Goal: Find specific page/section: Find specific page/section

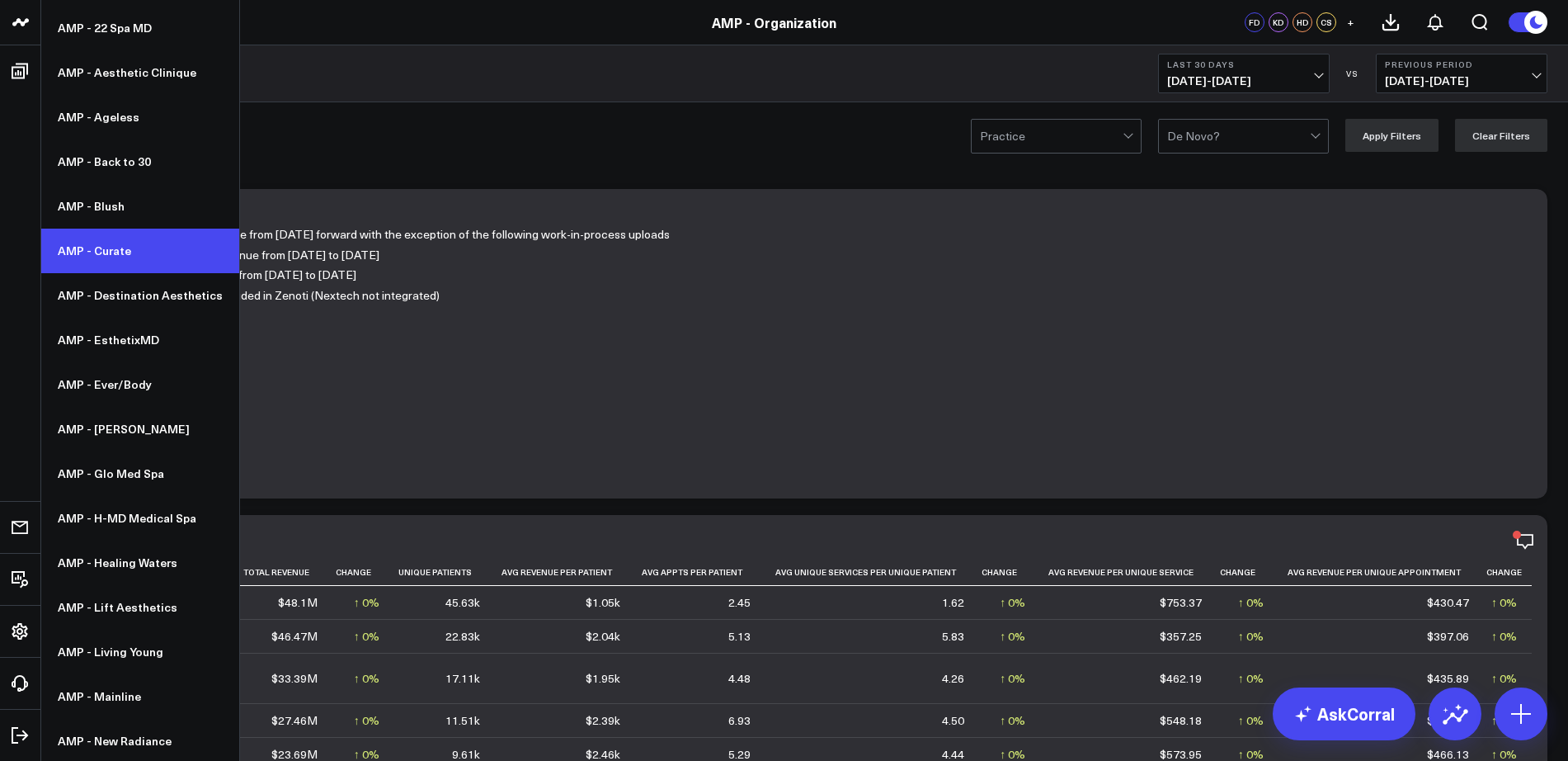
scroll to position [79, 0]
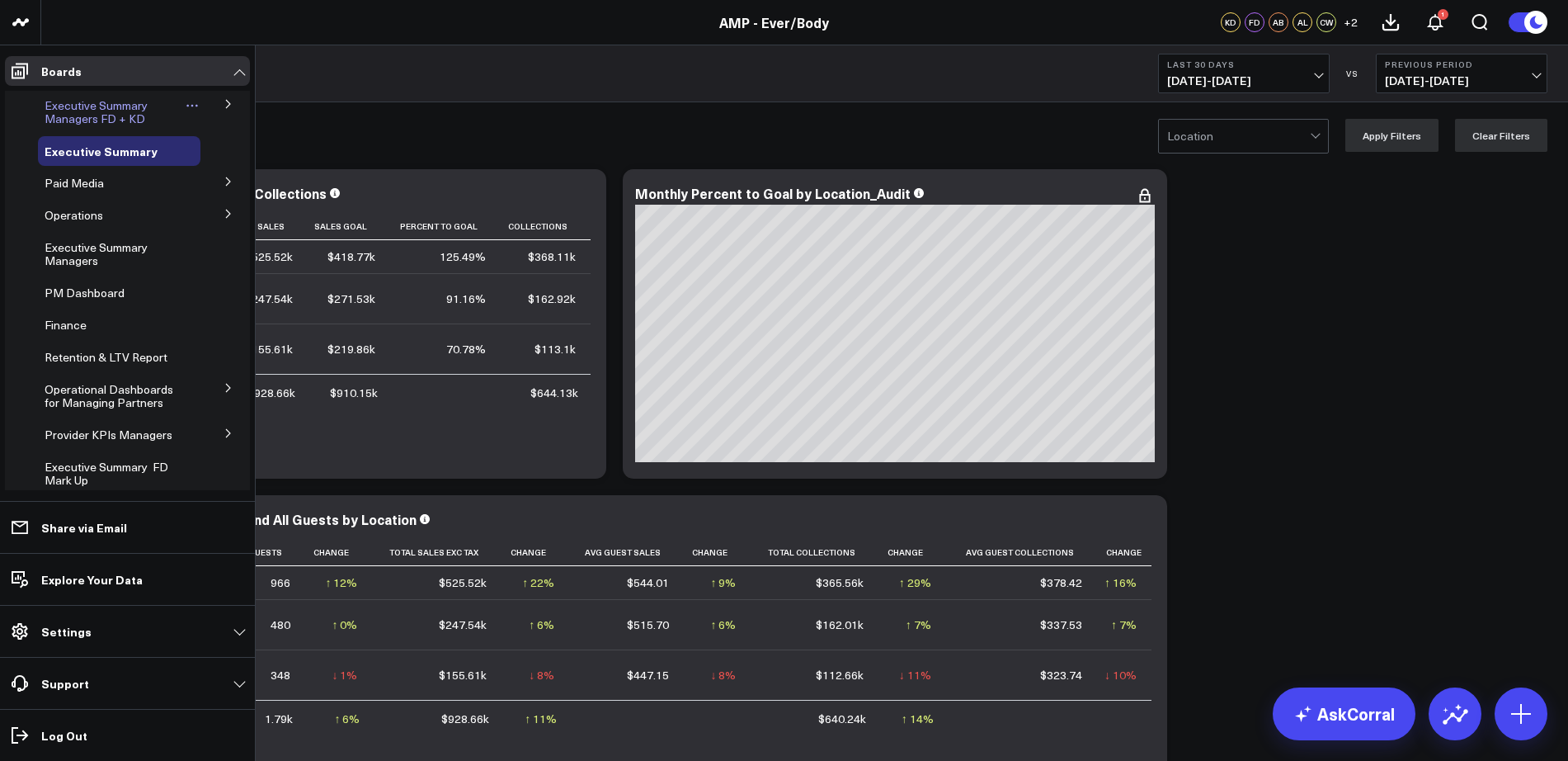
click at [68, 107] on span "Executive Summary Managers FD + KD" at bounding box center [96, 111] width 103 height 29
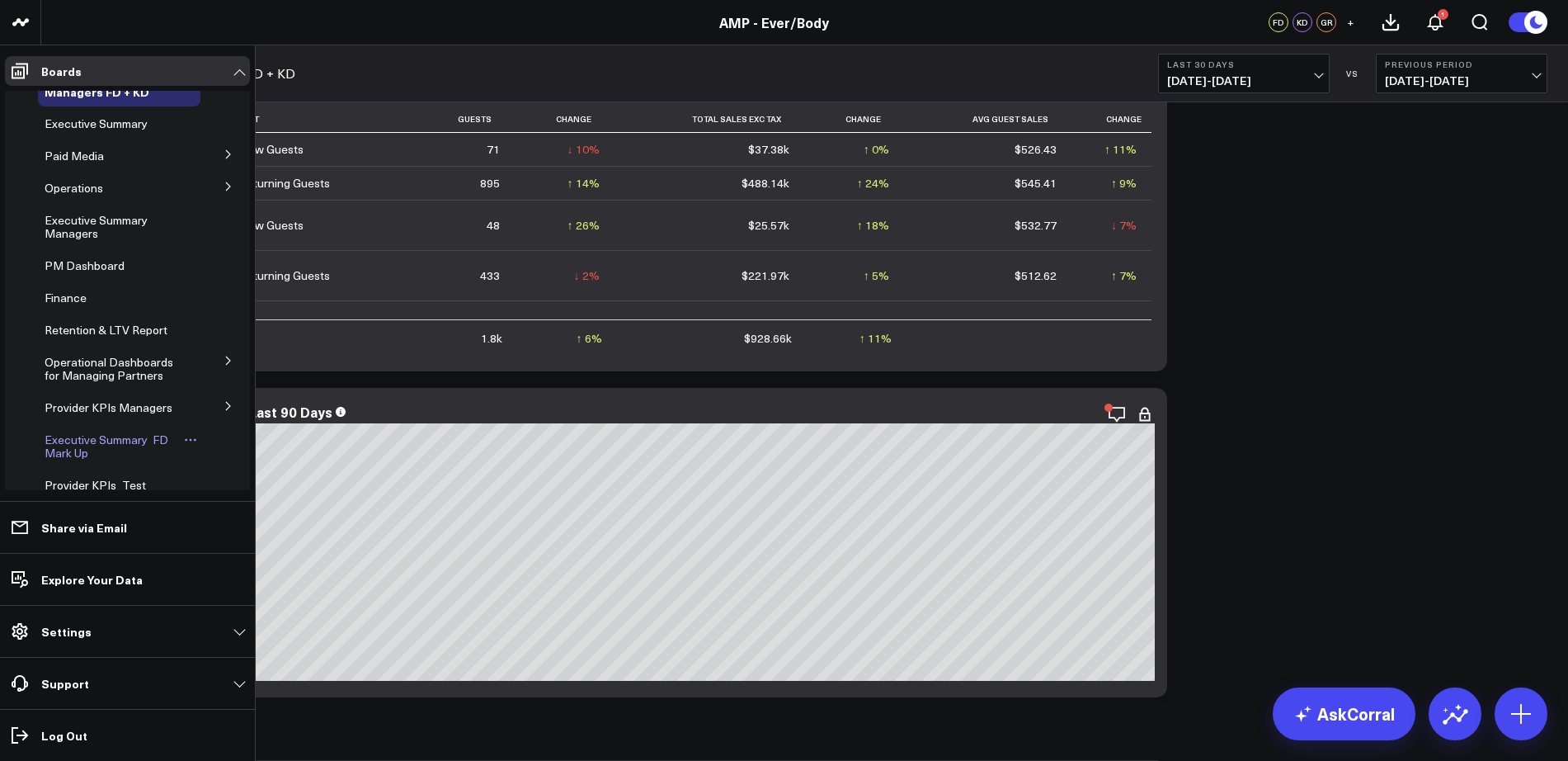
scroll to position [18, 0]
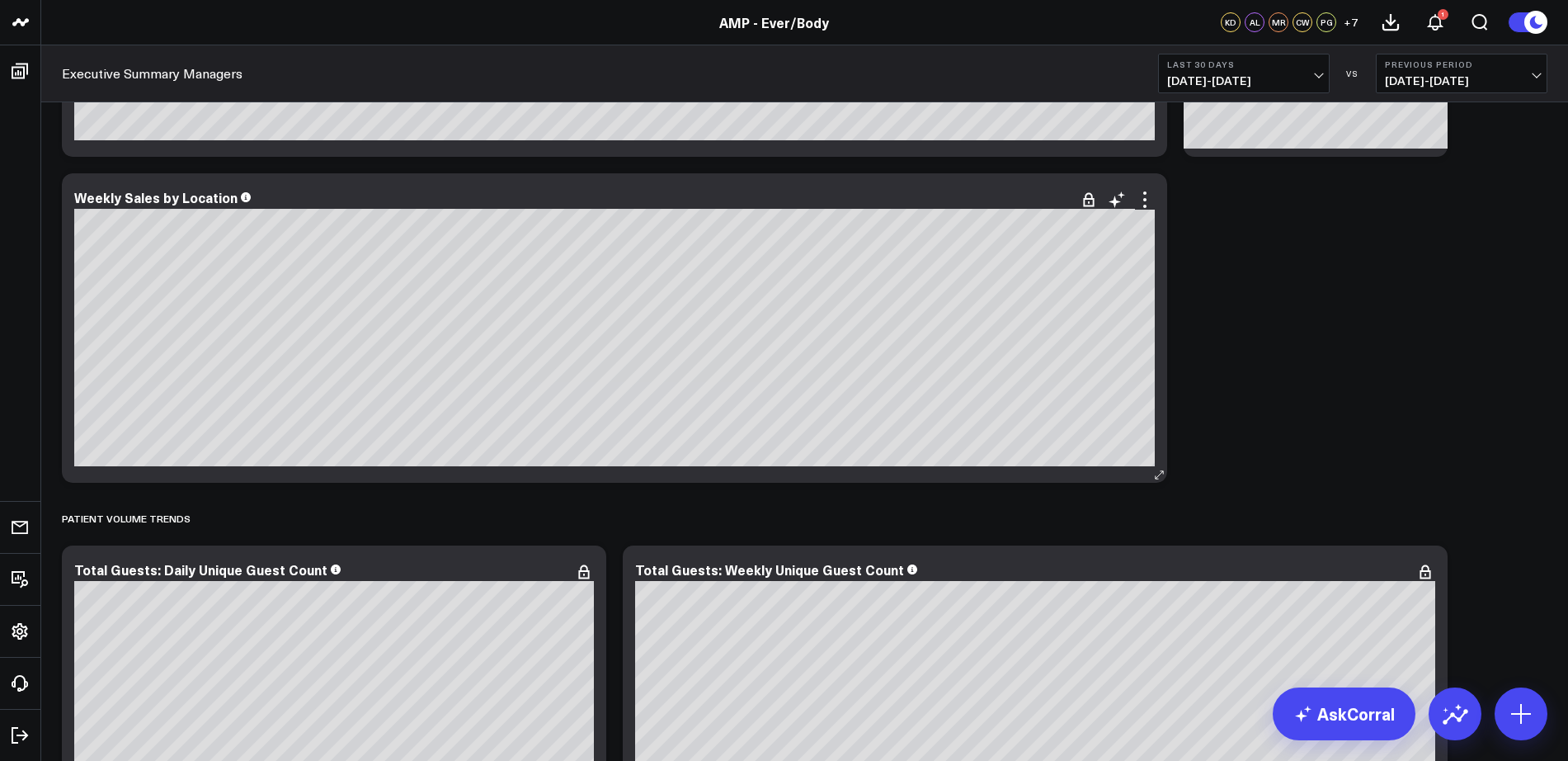
scroll to position [1337, 0]
